Goal: Transaction & Acquisition: Purchase product/service

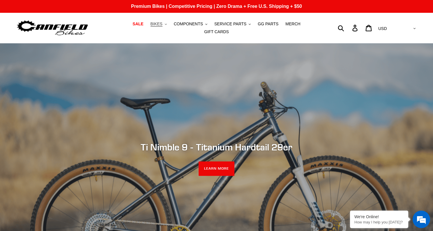
click at [153, 26] on button "BIKES .cls-1{fill:#231f20}" at bounding box center [159, 24] width 22 height 8
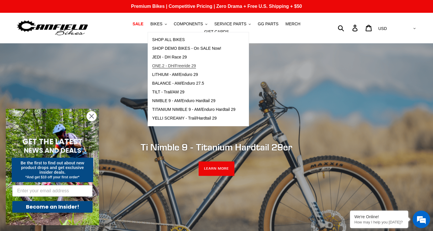
click at [172, 68] on span "ONE.2 - DH/Freeride 29" at bounding box center [174, 65] width 44 height 5
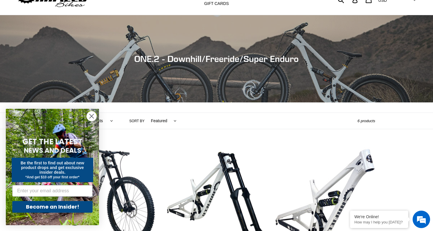
scroll to position [38, 0]
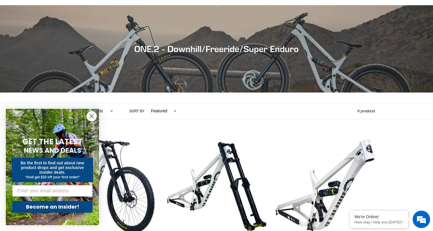
click at [91, 114] on circle "Close dialog" at bounding box center [92, 116] width 10 height 10
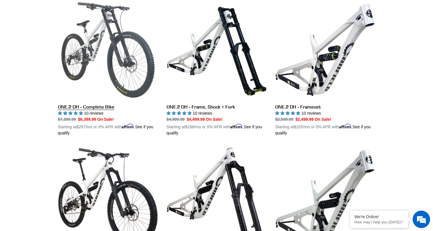
scroll to position [0, 0]
click at [104, 105] on link "ONE.2 DH - Complete Bike" at bounding box center [108, 68] width 100 height 136
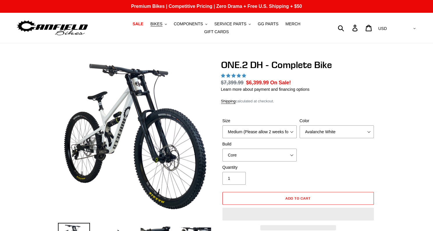
select select "highest-rating"
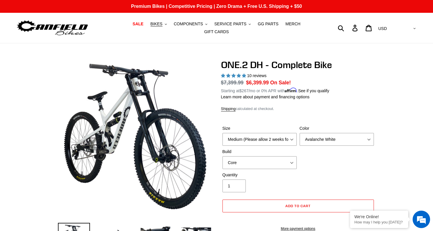
click at [281, 126] on label "Size" at bounding box center [259, 128] width 74 height 6
click at [281, 133] on select "Medium (Please allow 2 weeks for delivery) Large (Sold Out)" at bounding box center [259, 139] width 74 height 13
click at [278, 133] on select "Medium (Please allow 2 weeks for delivery) Large (Sold Out)" at bounding box center [259, 139] width 74 height 13
select select "Large (Sold Out)"
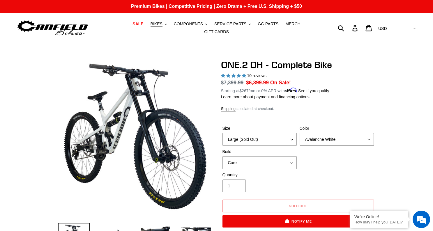
click at [341, 137] on select "Avalanche White Bentonite Grey" at bounding box center [336, 139] width 74 height 13
select select "Bentonite Grey"
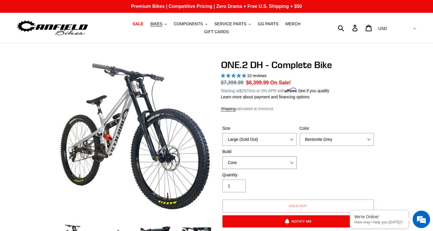
click at [281, 156] on select "Core Pro" at bounding box center [259, 162] width 74 height 13
select select "Pro"
click at [150, 26] on span "BIKES" at bounding box center [156, 24] width 12 height 5
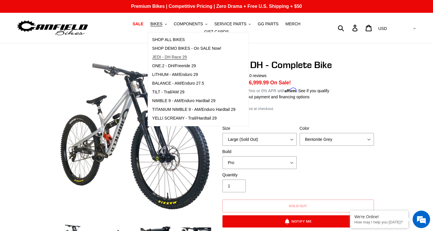
click at [167, 59] on span "JEDI - DH Race 29" at bounding box center [169, 57] width 35 height 5
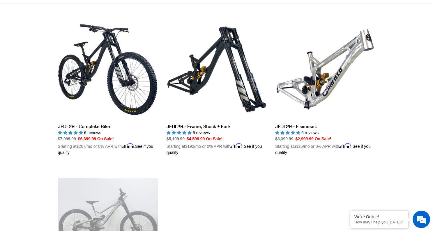
scroll to position [155, 0]
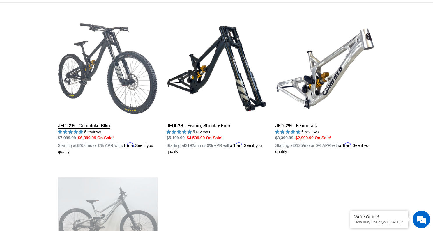
click at [92, 120] on link "JEDI 29 - Complete Bike" at bounding box center [108, 87] width 100 height 136
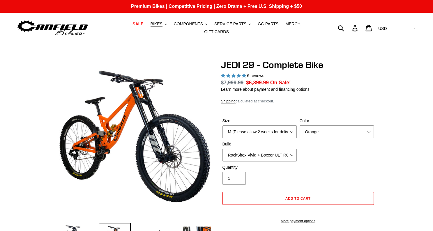
select select "highest-rating"
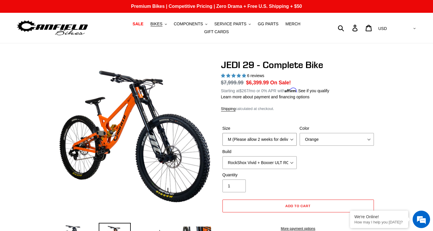
click at [279, 136] on select "M (Please allow 2 weeks for delivery) L (Please allow 2 weeks for delivery) XL …" at bounding box center [259, 139] width 74 height 13
select select "L (Please allow 2 weeks for delivery)"
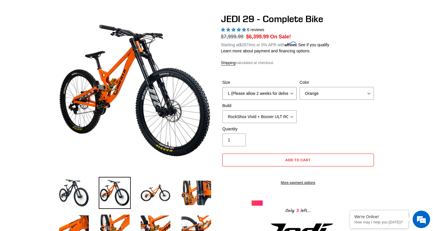
scroll to position [48, 0]
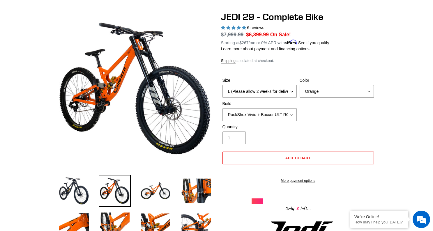
click at [341, 87] on select "Orange Stealth Black Raw" at bounding box center [336, 91] width 74 height 13
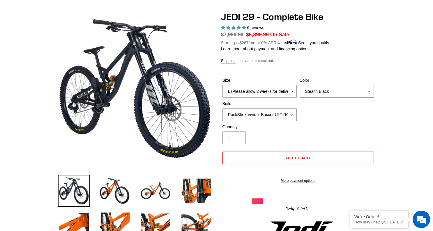
click at [350, 89] on select "Orange Stealth Black Raw" at bounding box center [336, 91] width 74 height 13
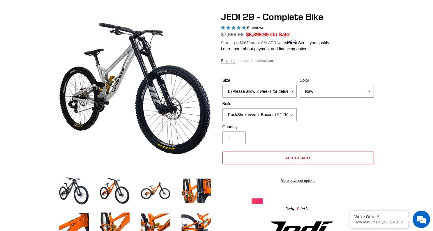
click at [348, 89] on select "Orange Stealth Black Raw" at bounding box center [336, 91] width 74 height 13
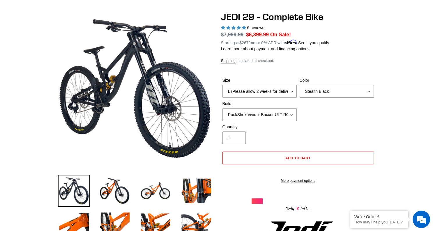
click at [342, 90] on select "Orange Stealth Black Raw" at bounding box center [336, 91] width 74 height 13
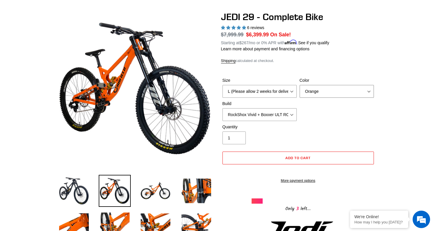
click at [347, 85] on select "Orange Stealth Black Raw" at bounding box center [336, 91] width 74 height 13
select select "Stealth Black"
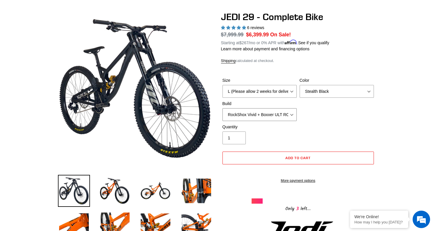
click at [281, 109] on select "RockShox Vivid + Boxxer ULT RC2 C3 200 + SRAM XO RockShox Vivid + Boxxer ULT RC…" at bounding box center [259, 114] width 74 height 13
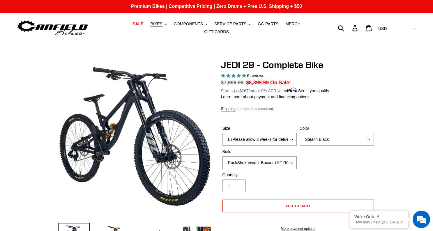
click at [290, 160] on select "RockShox Vivid + Boxxer ULT RC2 C3 200 + SRAM XO RockShox Vivid + Boxxer ULT RC…" at bounding box center [259, 162] width 74 height 13
click at [289, 159] on select "RockShox Vivid + Boxxer ULT RC2 C3 200 + SRAM XO RockShox Vivid + Boxxer ULT RC…" at bounding box center [259, 162] width 74 height 13
click at [287, 162] on select "RockShox Vivid + Boxxer ULT RC2 C3 200 + SRAM XO RockShox Vivid + Boxxer ULT RC…" at bounding box center [259, 162] width 74 height 13
click at [283, 156] on select "RockShox Vivid + Boxxer ULT RC2 C3 200 + SRAM XO RockShox Vivid + Boxxer ULT RC…" at bounding box center [259, 162] width 74 height 13
click at [283, 160] on select "RockShox Vivid + Boxxer ULT RC2 C3 200 + SRAM XO RockShox Vivid + Boxxer ULT RC…" at bounding box center [259, 162] width 74 height 13
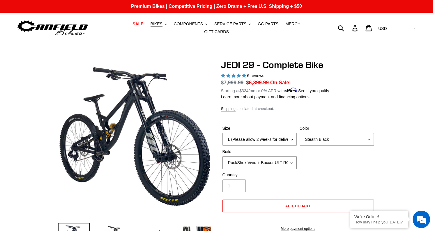
click at [280, 160] on select "RockShox Vivid + Boxxer ULT RC2 C3 200 + SRAM XO RockShox Vivid + Boxxer ULT RC…" at bounding box center [259, 162] width 74 height 13
select select "Fox DHX2 + Fox 40 Float Grip 2 203 + SRAM XO"
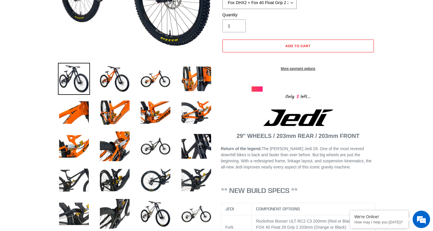
scroll to position [232, 0]
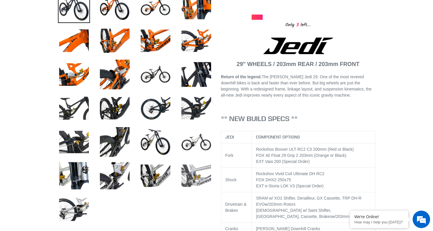
click at [200, 170] on img at bounding box center [196, 176] width 32 height 32
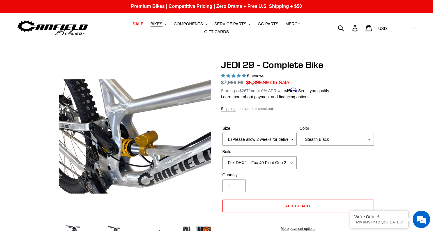
scroll to position [0, 0]
